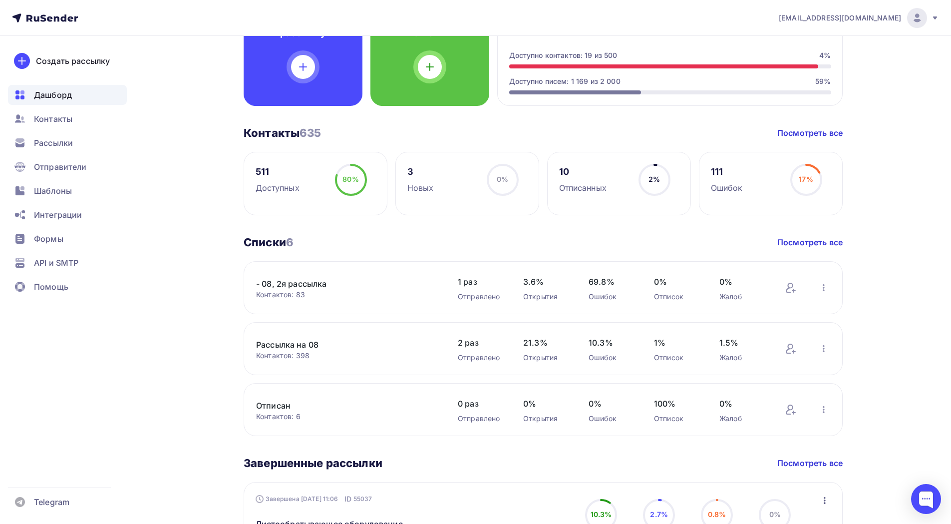
scroll to position [200, 0]
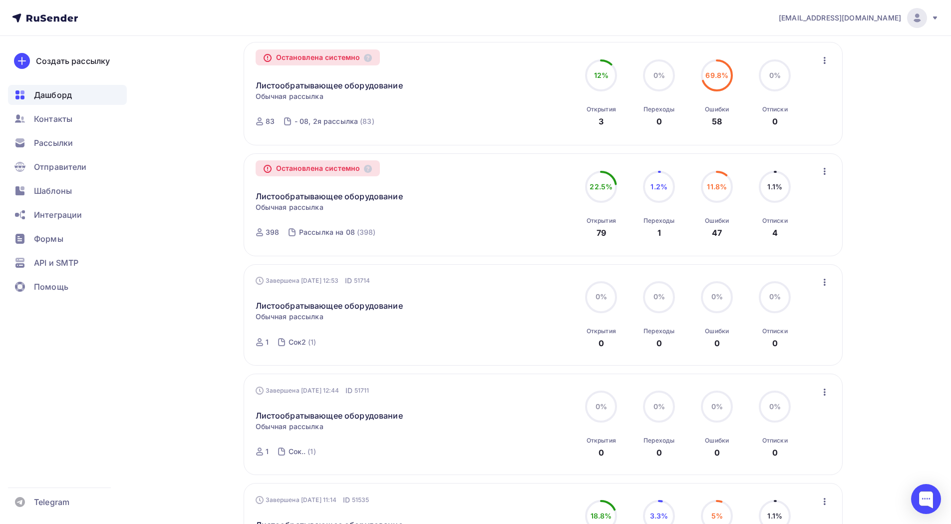
scroll to position [758, 0]
